Goal: Check status

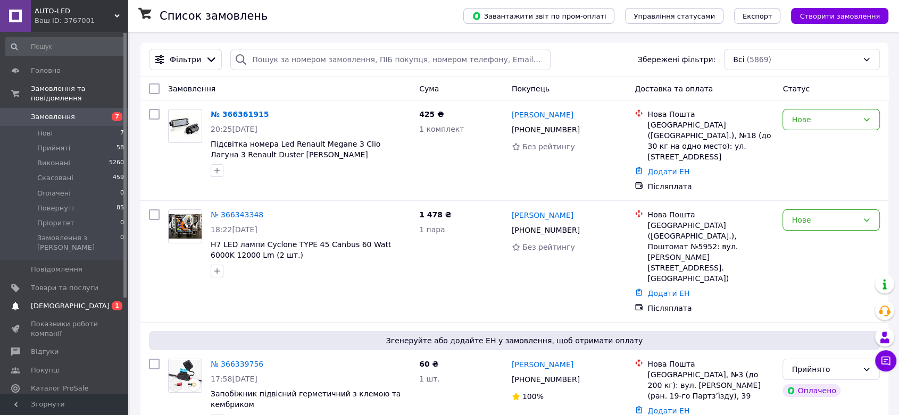
click at [50, 302] on span "[DEMOGRAPHIC_DATA]" at bounding box center [70, 307] width 79 height 10
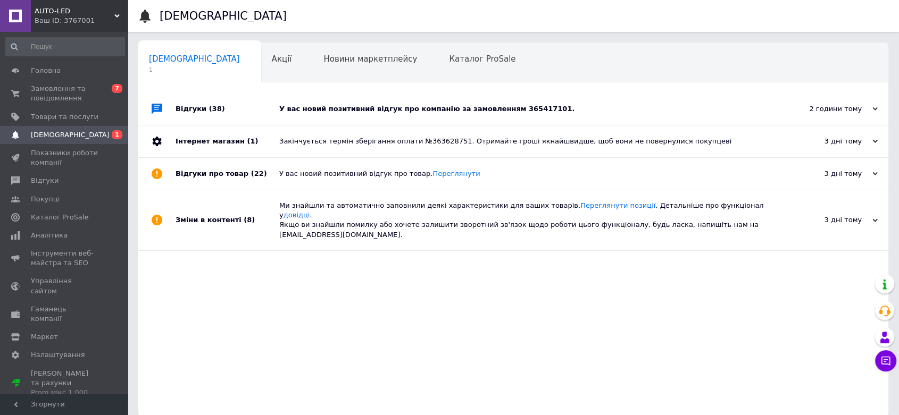
click at [315, 106] on div "У вас новий позитивний відгук про компанію за замовленням 365417101." at bounding box center [525, 109] width 492 height 10
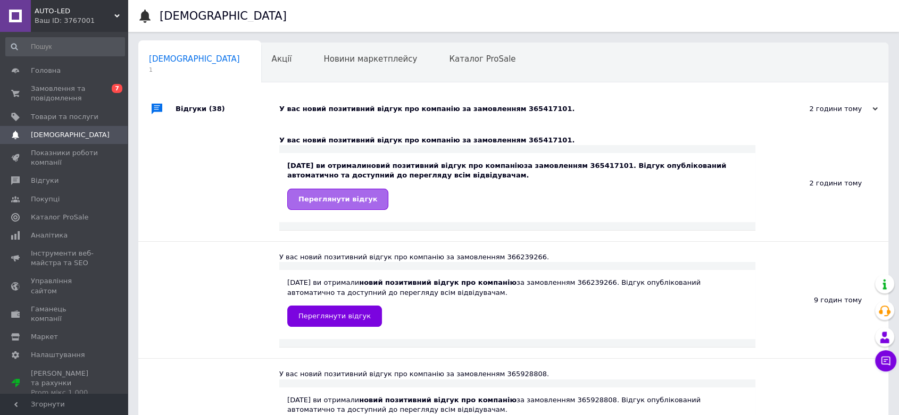
click at [332, 202] on span "Переглянути відгук" at bounding box center [337, 199] width 79 height 8
